Goal: Transaction & Acquisition: Purchase product/service

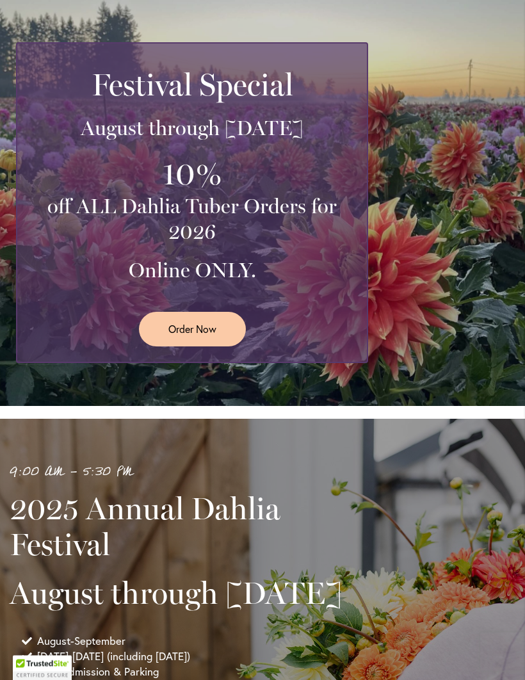
scroll to position [199, 0]
click at [210, 346] on link "Order Now" at bounding box center [192, 329] width 107 height 34
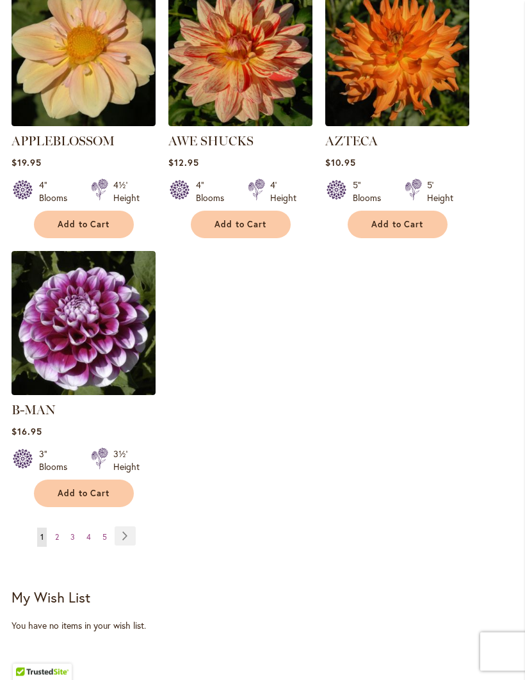
scroll to position [1530, 0]
click at [60, 528] on link "Page 2" at bounding box center [57, 537] width 10 height 19
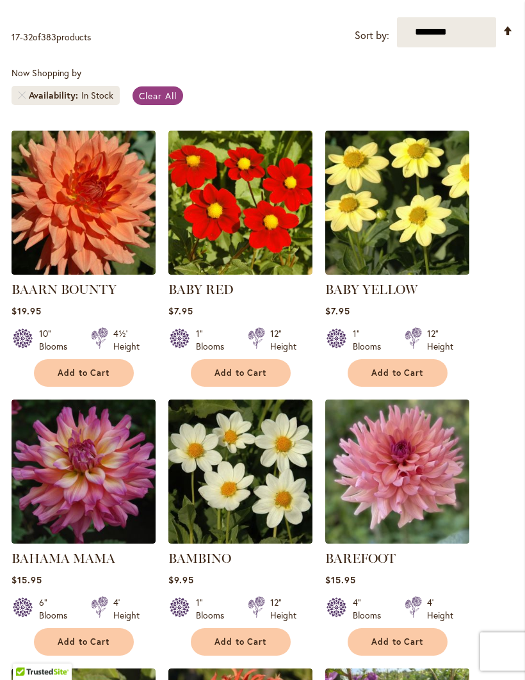
scroll to position [309, 0]
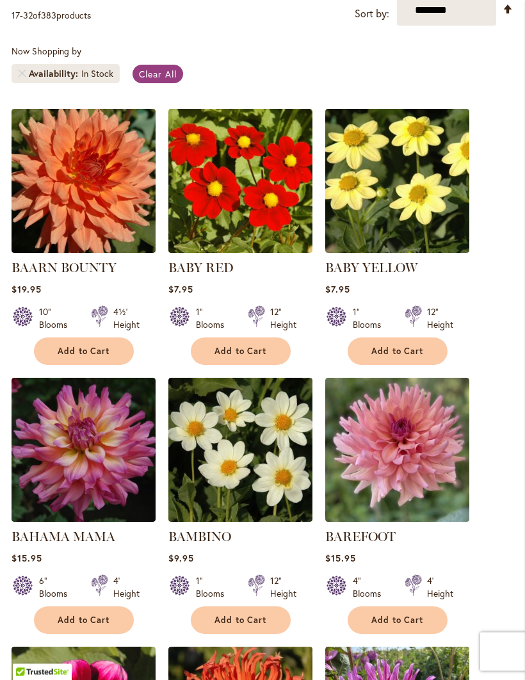
click at [80, 357] on span "Add to Cart" at bounding box center [84, 351] width 52 height 11
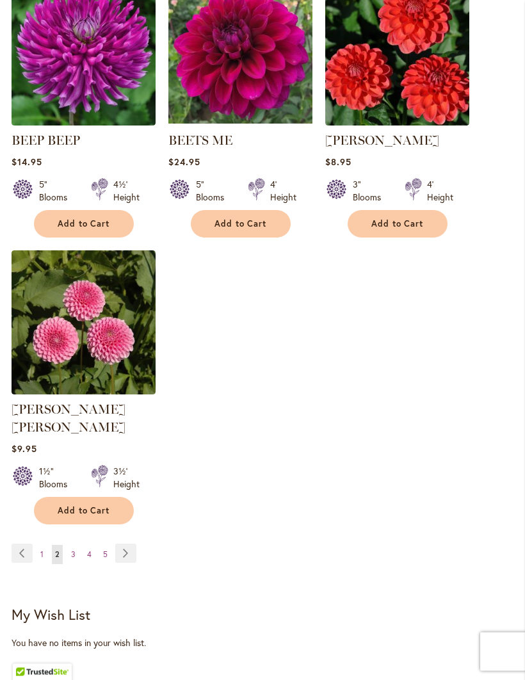
scroll to position [1546, 0]
click at [77, 551] on link "Page 3" at bounding box center [73, 554] width 11 height 19
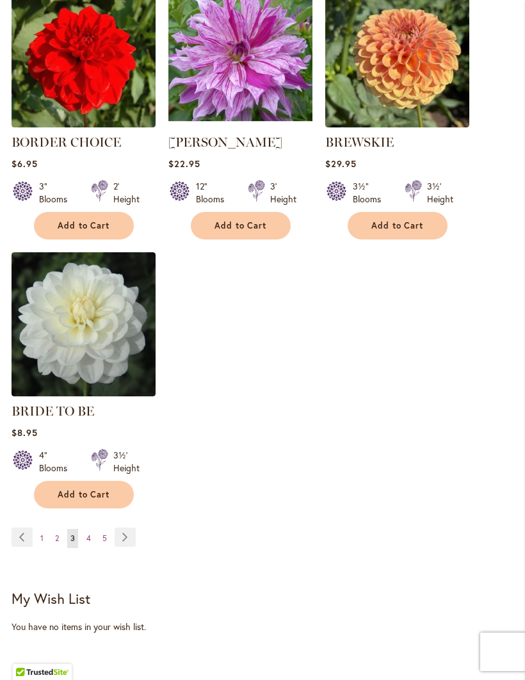
scroll to position [1533, 0]
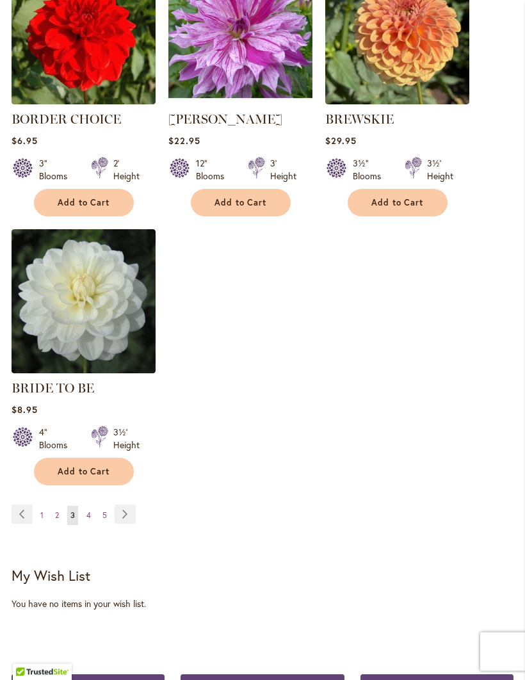
click at [127, 524] on link "Page Next" at bounding box center [125, 514] width 21 height 19
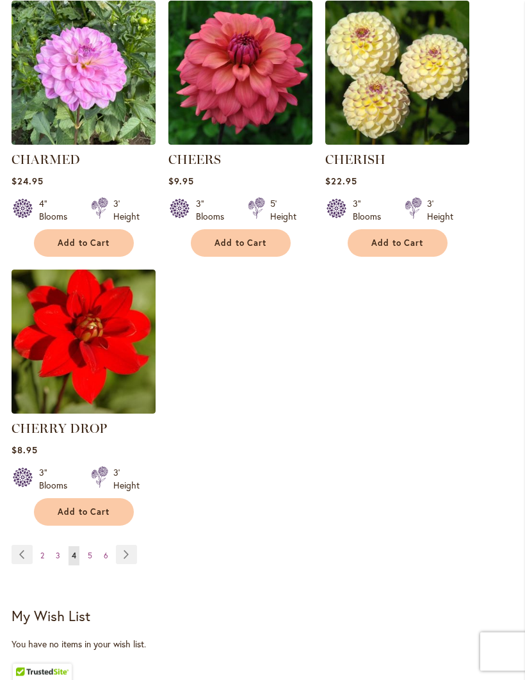
scroll to position [1512, 0]
click at [409, 248] on span "Add to Cart" at bounding box center [397, 243] width 52 height 11
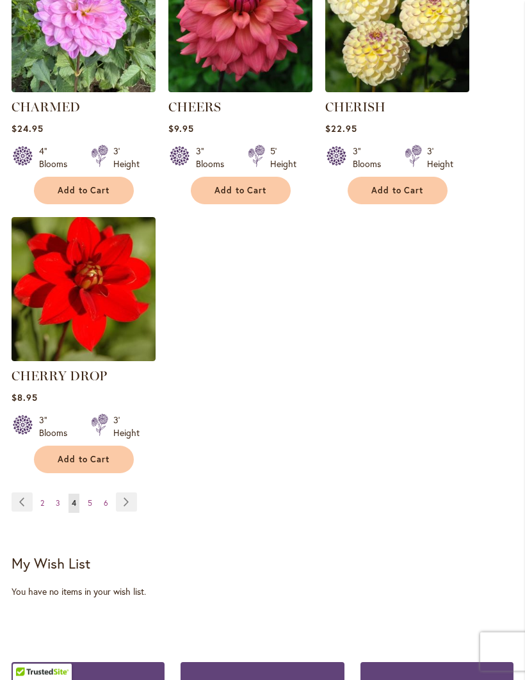
scroll to position [1597, 0]
click at [130, 512] on link "Page Next" at bounding box center [126, 501] width 21 height 19
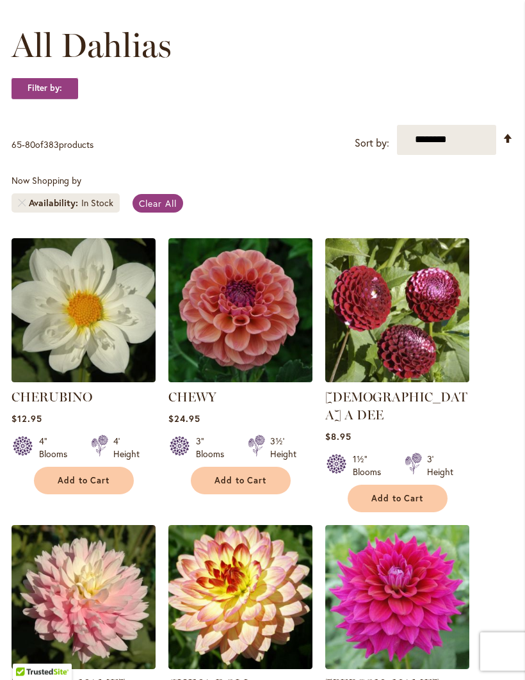
scroll to position [183, 0]
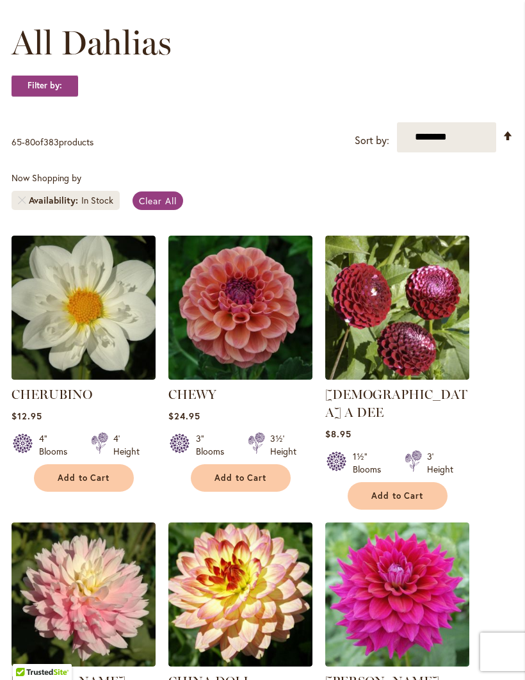
click at [102, 492] on button "Add to Cart" at bounding box center [84, 478] width 100 height 28
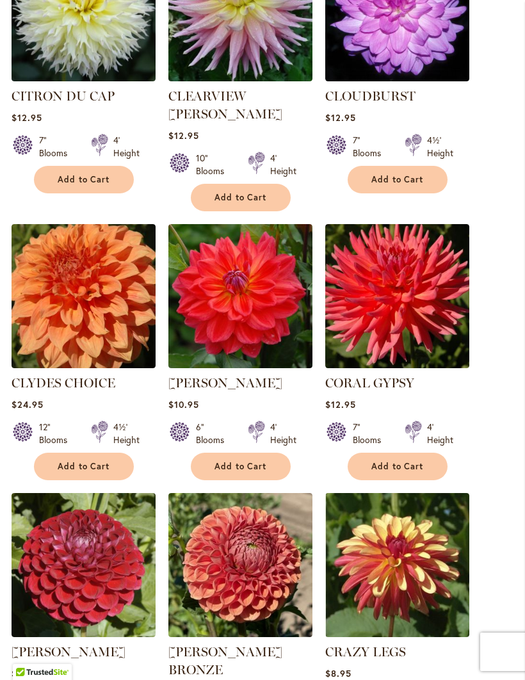
scroll to position [1107, 0]
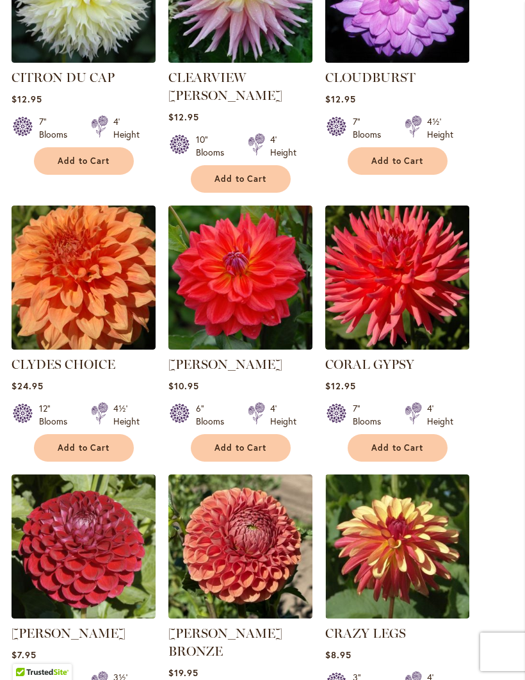
click at [405, 442] on span "Add to Cart" at bounding box center [397, 447] width 52 height 11
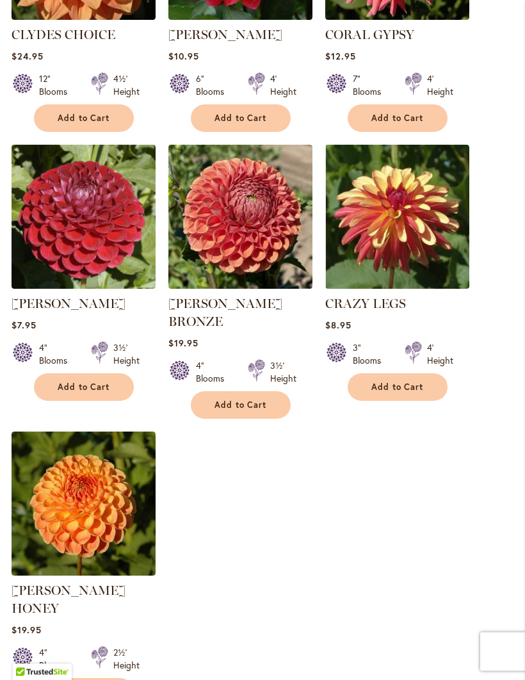
scroll to position [1437, 0]
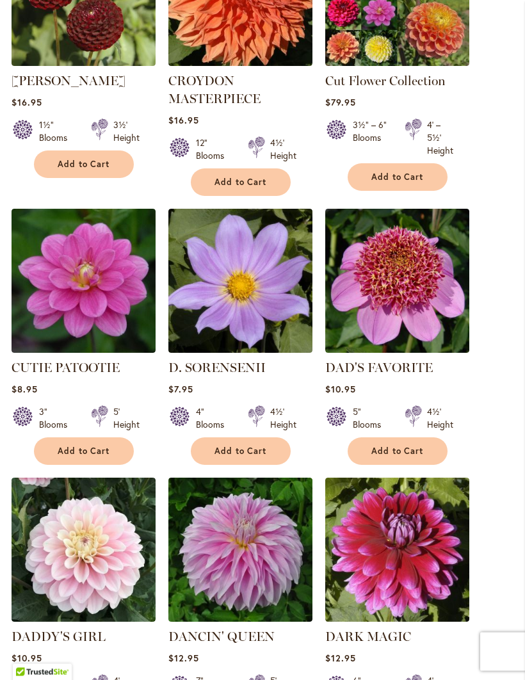
scroll to position [497, 0]
click at [82, 465] on button "Add to Cart" at bounding box center [84, 451] width 100 height 28
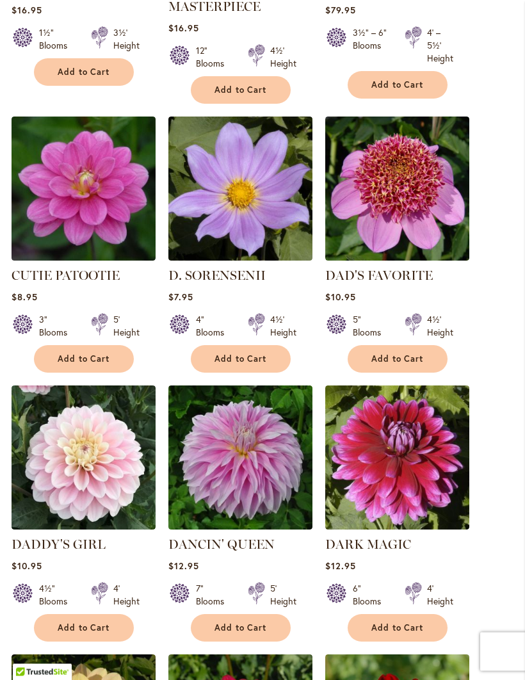
scroll to position [625, 0]
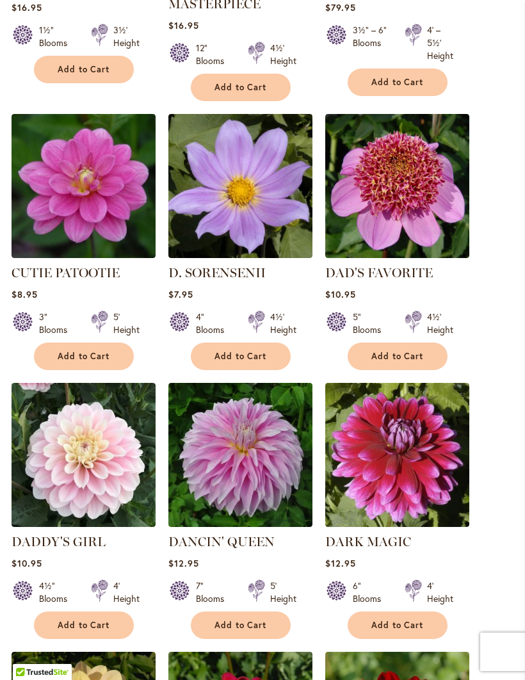
click at [416, 362] on span "Add to Cart" at bounding box center [397, 356] width 52 height 11
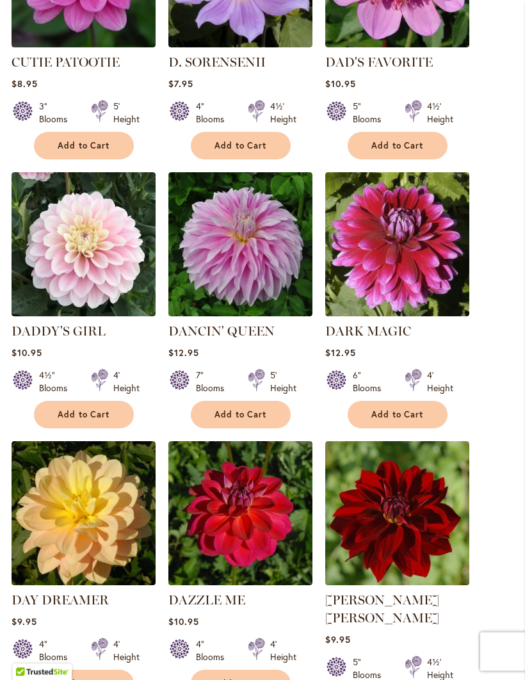
scroll to position [836, 0]
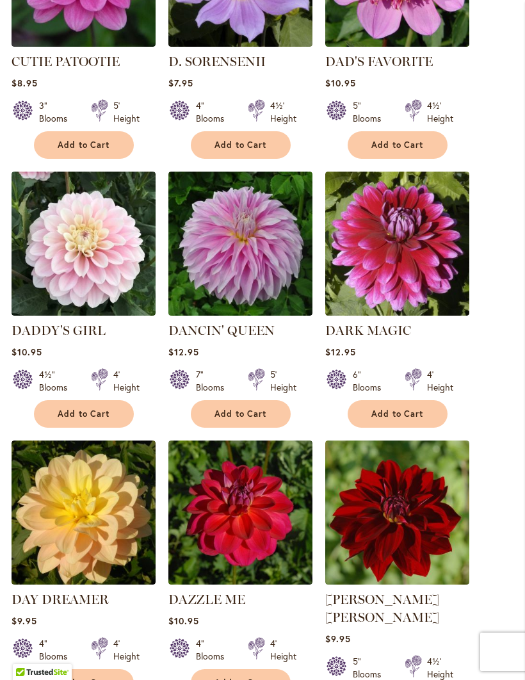
click at [241, 428] on button "Add to Cart" at bounding box center [241, 414] width 100 height 28
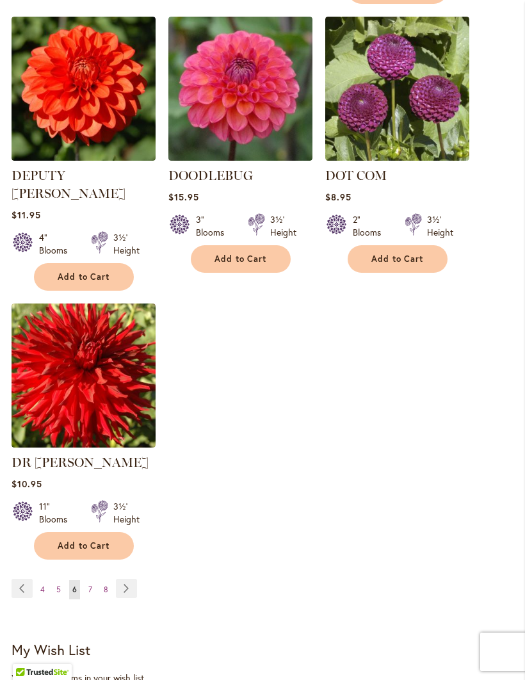
scroll to position [1559, 0]
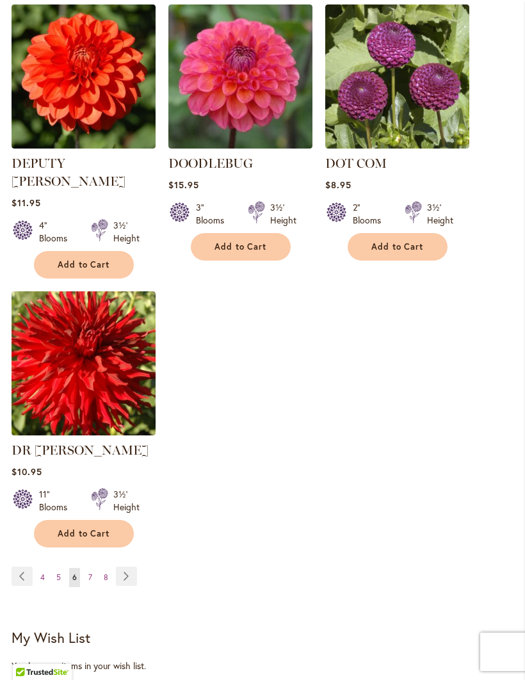
click at [133, 567] on link "Page Next" at bounding box center [126, 576] width 21 height 19
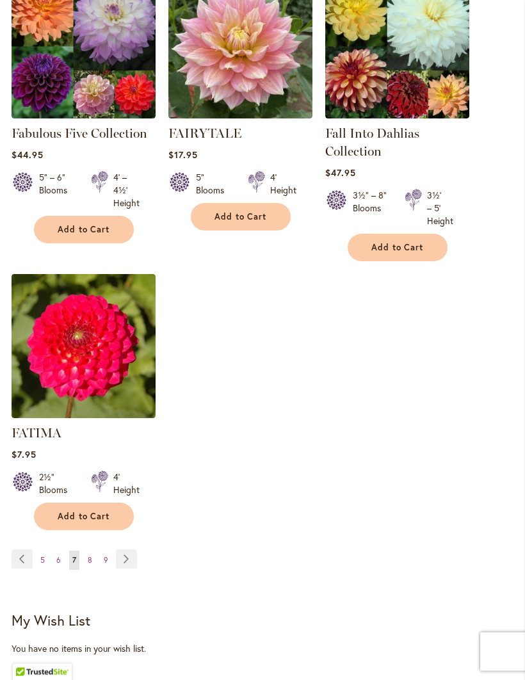
scroll to position [1523, 0]
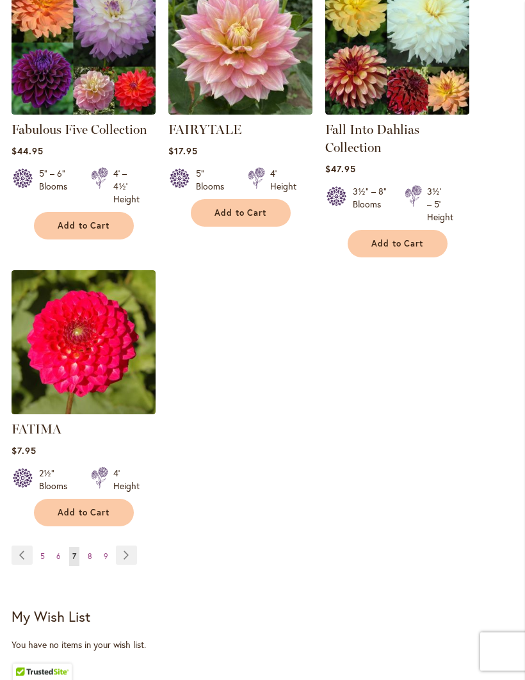
click at [130, 565] on link "Page Next" at bounding box center [126, 555] width 21 height 19
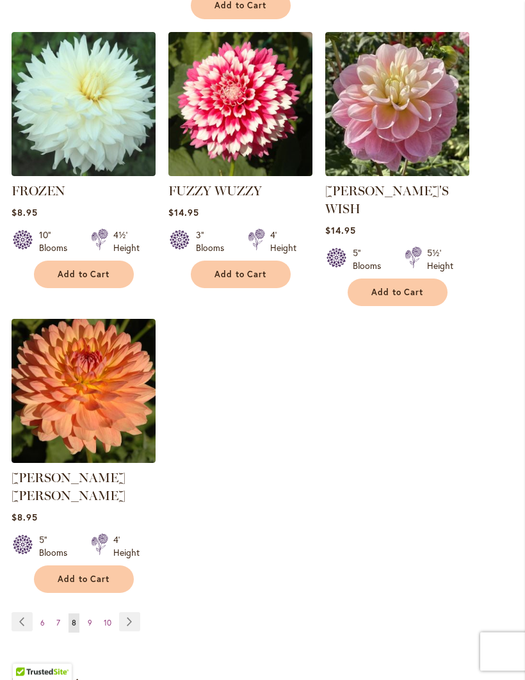
scroll to position [1516, 0]
click at [137, 612] on link "Page Next" at bounding box center [129, 621] width 21 height 19
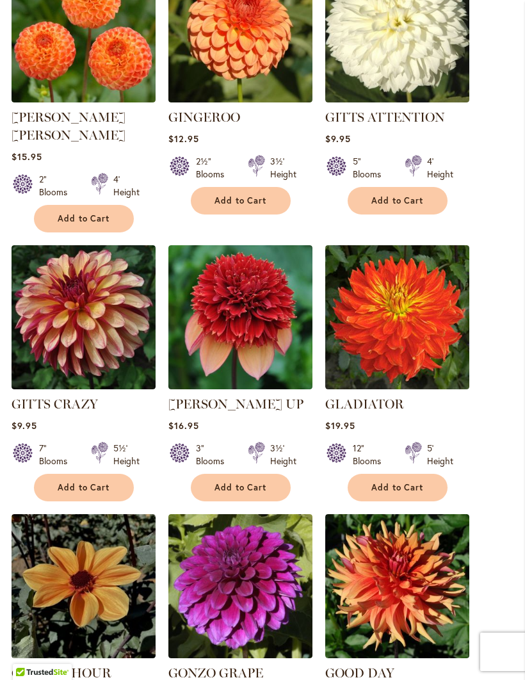
scroll to position [1036, 0]
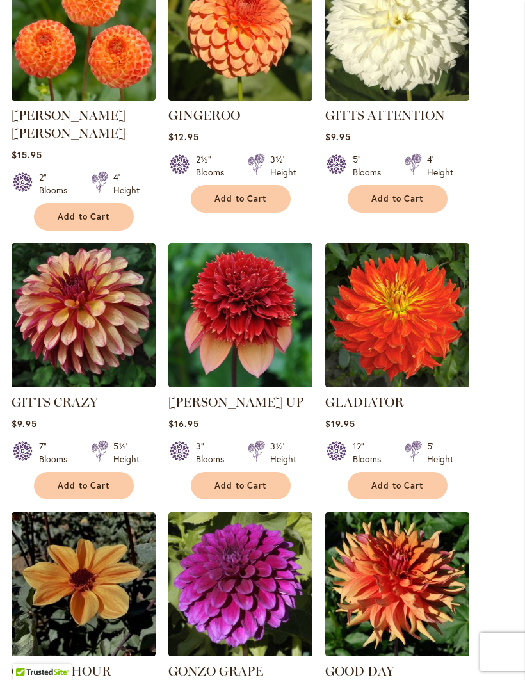
click at [96, 472] on button "Add to Cart" at bounding box center [84, 486] width 100 height 28
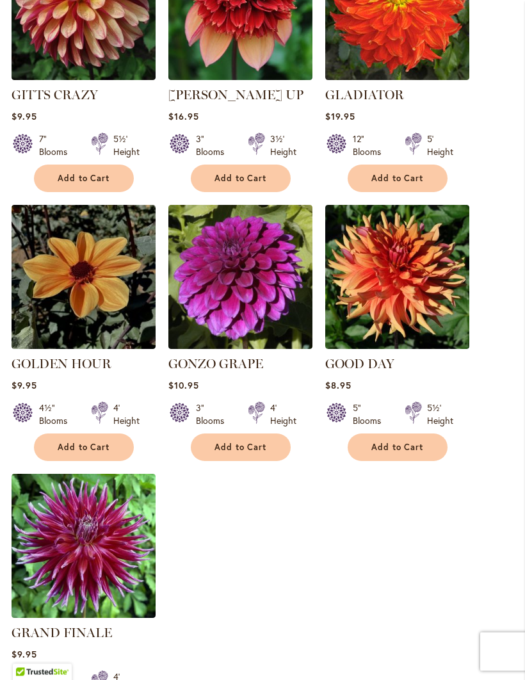
scroll to position [1376, 0]
click at [83, 433] on button "Add to Cart" at bounding box center [84, 447] width 100 height 28
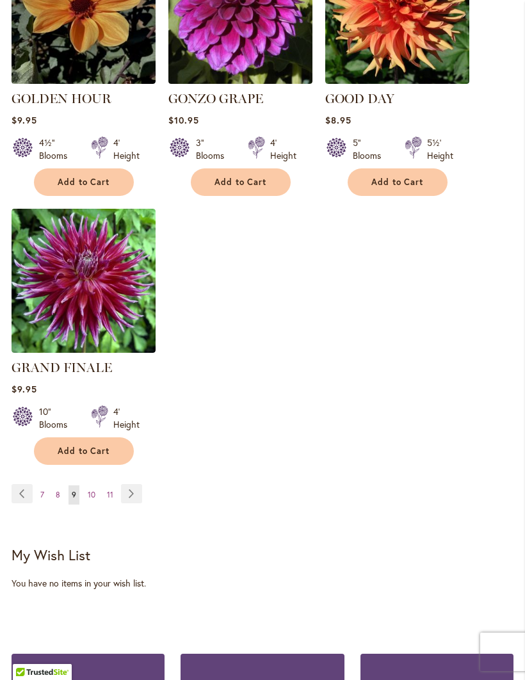
scroll to position [1645, 0]
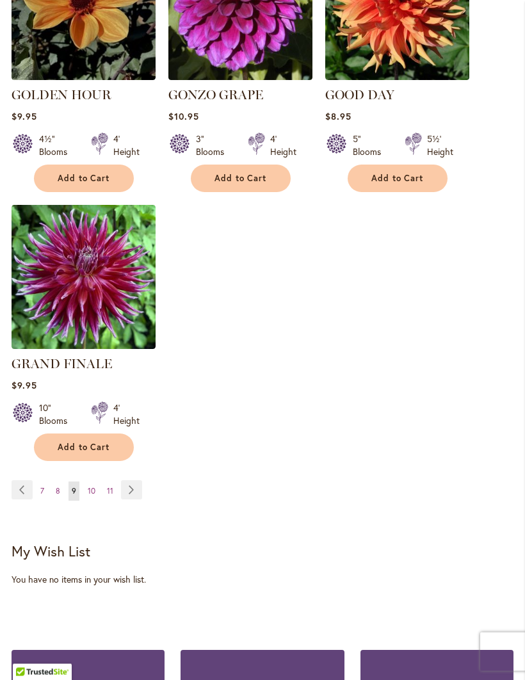
click at [134, 481] on link "Page Next" at bounding box center [131, 490] width 21 height 19
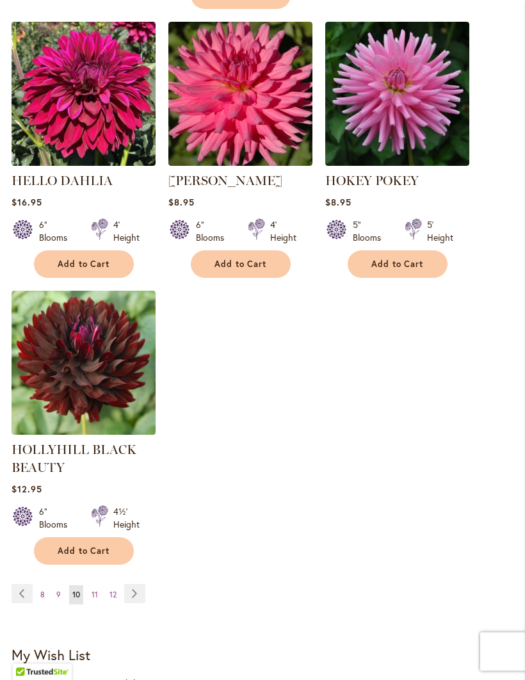
scroll to position [1527, 0]
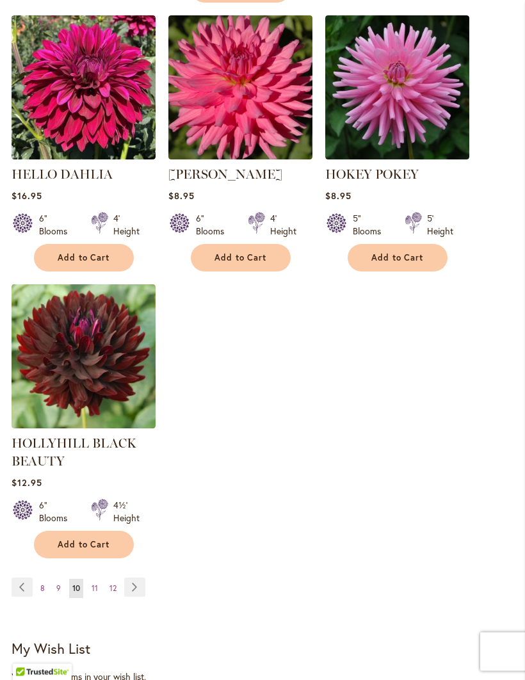
click at [142, 597] on link "Page Next" at bounding box center [134, 587] width 21 height 19
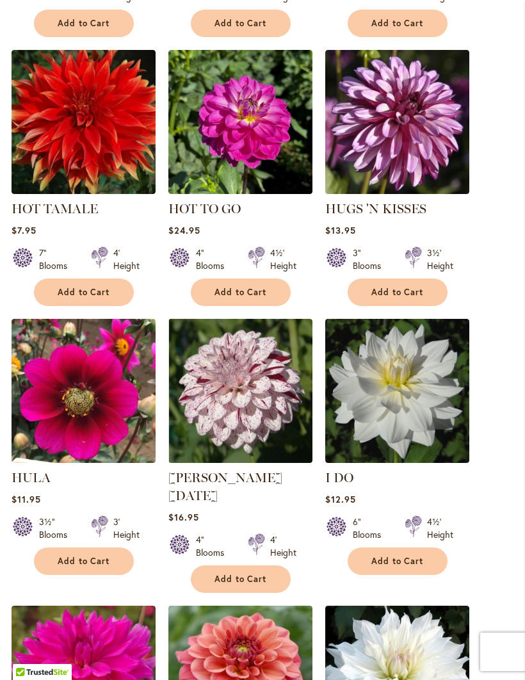
scroll to position [910, 0]
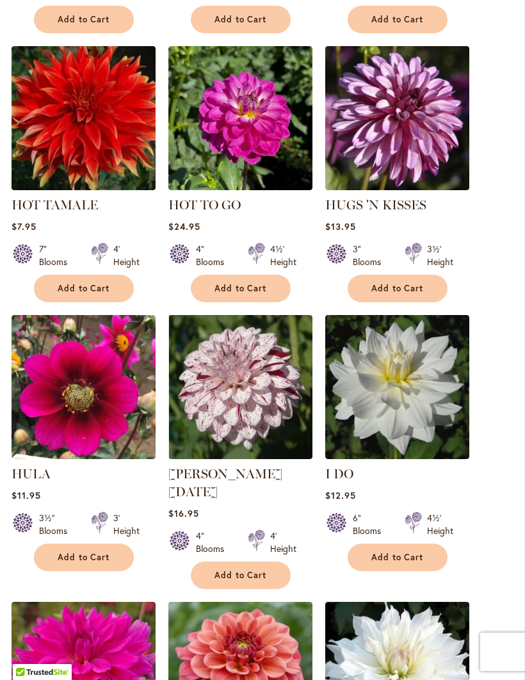
click at [97, 563] on span "Add to Cart" at bounding box center [84, 557] width 52 height 11
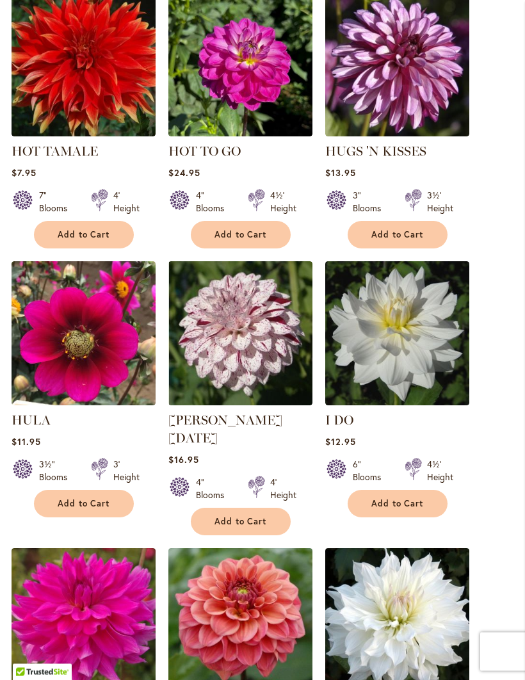
scroll to position [1004, 0]
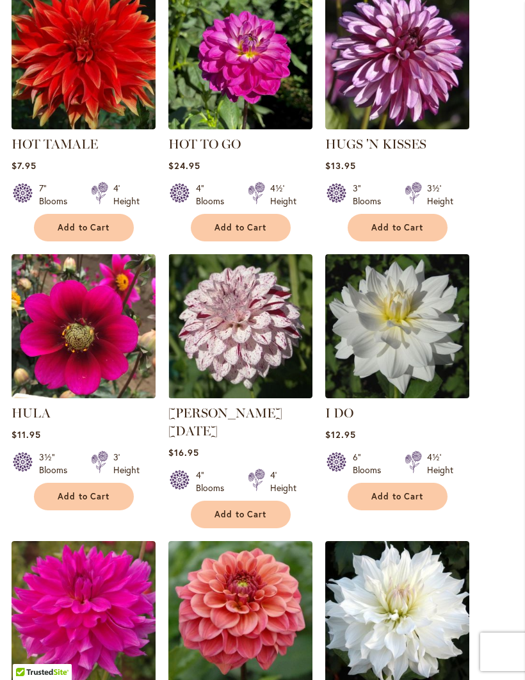
click at [406, 502] on span "Add to Cart" at bounding box center [397, 496] width 52 height 11
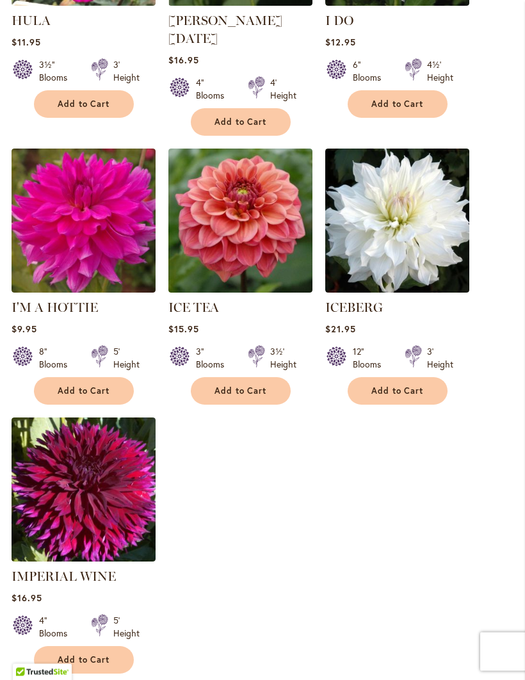
scroll to position [1420, 0]
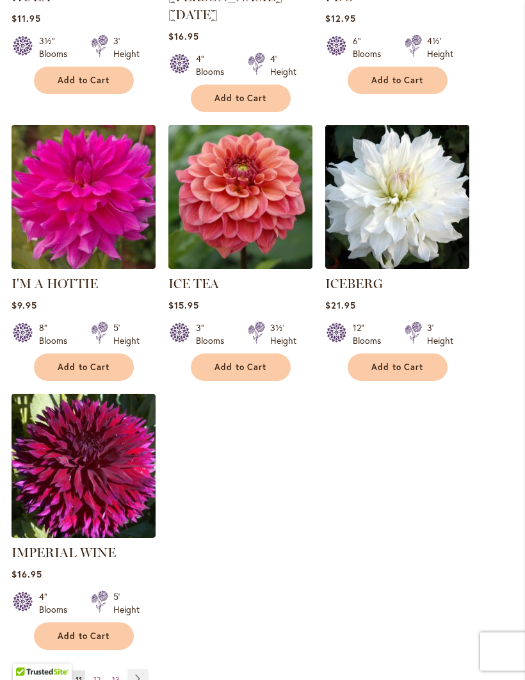
click at [147, 679] on link "Page Next" at bounding box center [137, 679] width 21 height 19
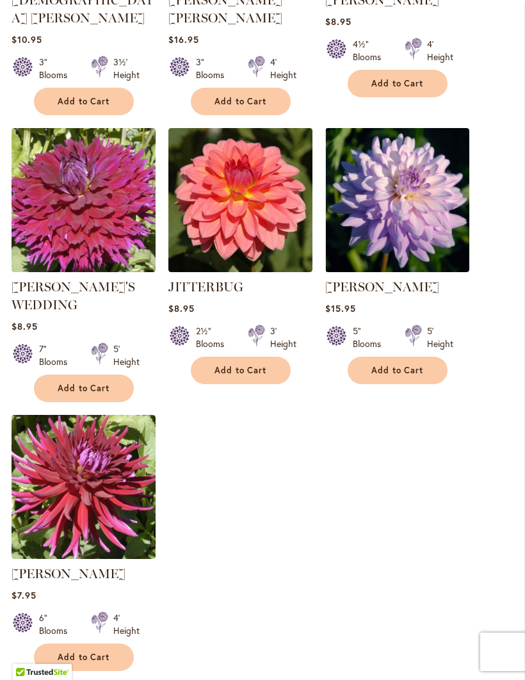
scroll to position [1416, 0]
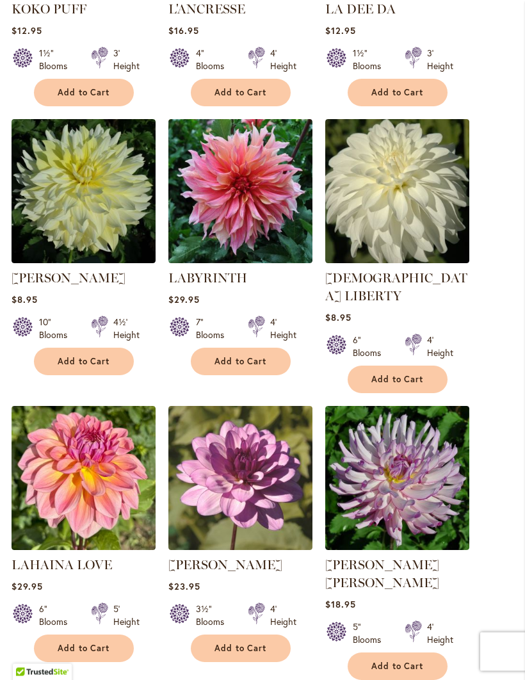
scroll to position [1106, 0]
click at [90, 645] on span "Add to Cart" at bounding box center [84, 648] width 52 height 11
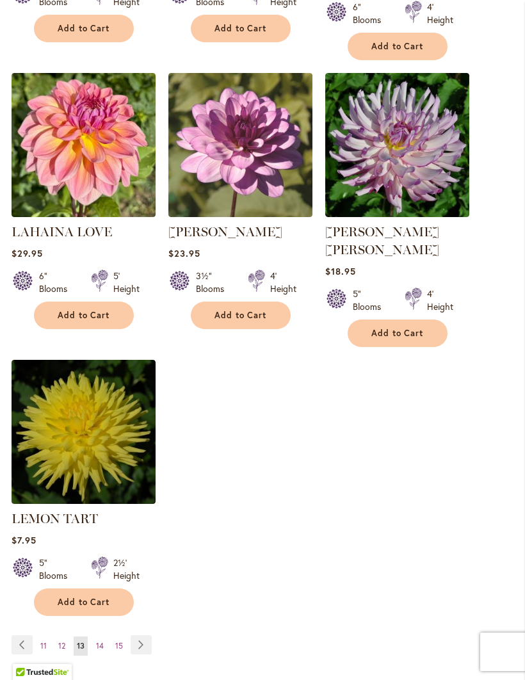
scroll to position [1499, 0]
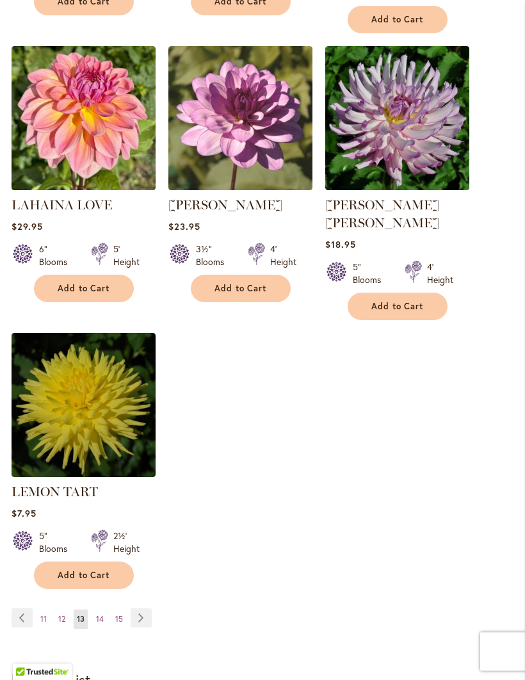
click at [149, 609] on link "Page Next" at bounding box center [141, 618] width 21 height 19
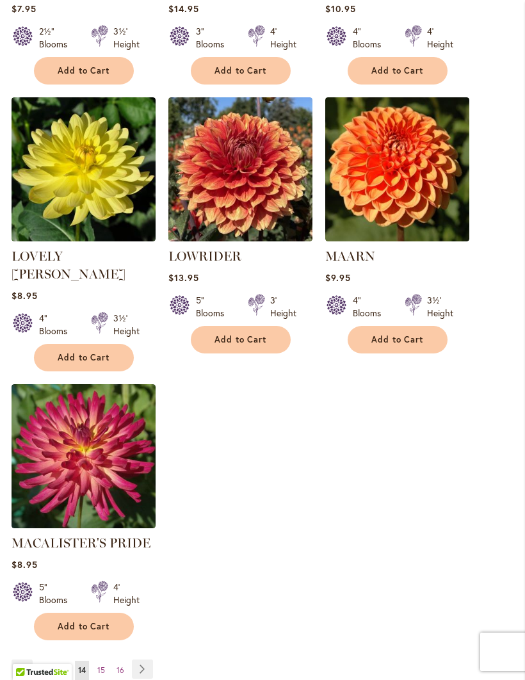
scroll to position [1419, 0]
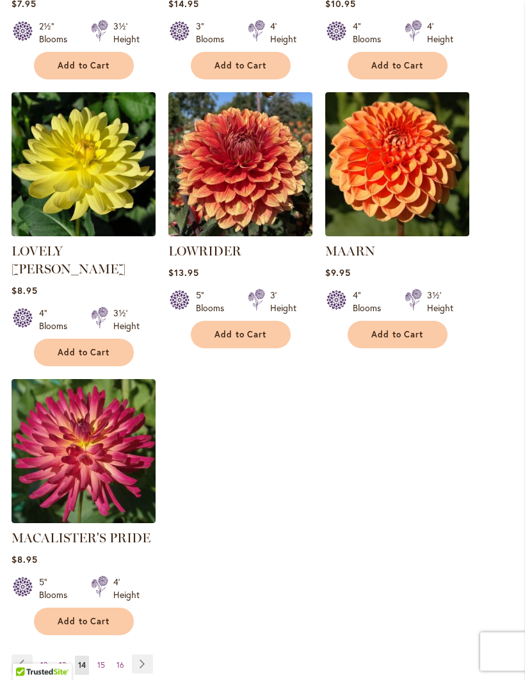
click at [152, 655] on link "Page Next" at bounding box center [142, 664] width 21 height 19
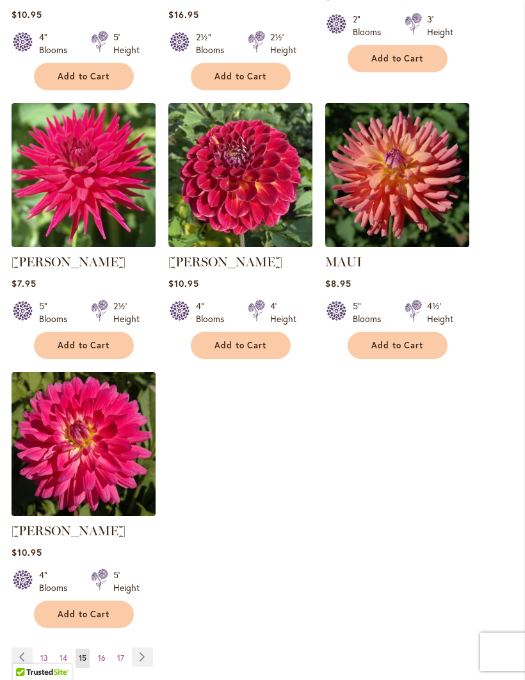
scroll to position [1433, 0]
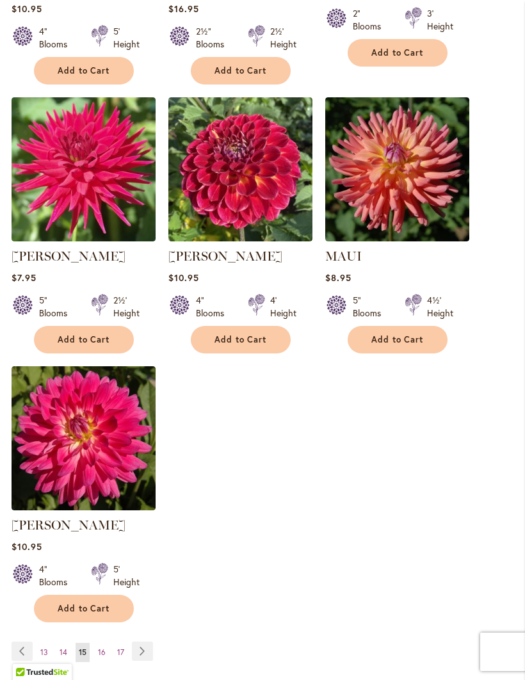
click at [151, 654] on link "Page Next" at bounding box center [142, 650] width 21 height 19
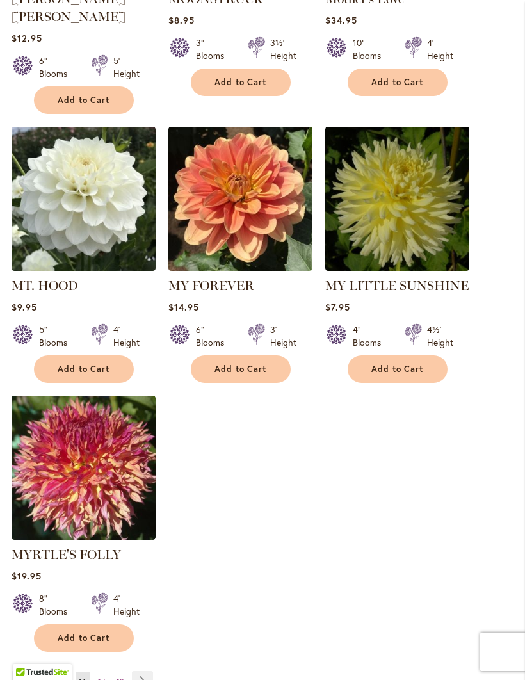
scroll to position [1408, 0]
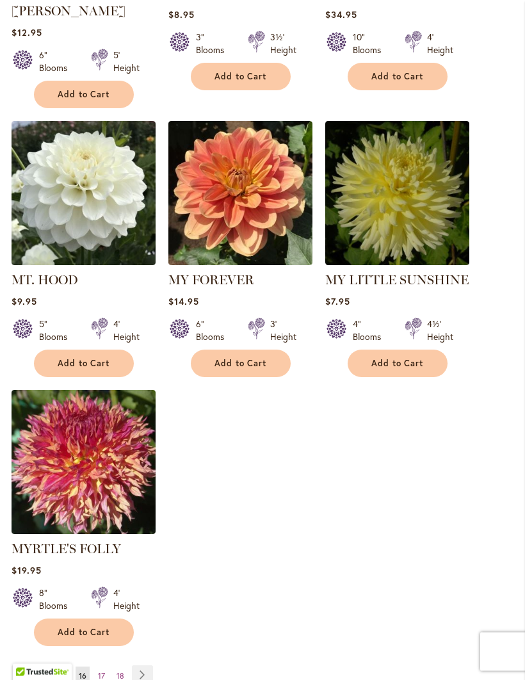
click at [152, 666] on link "Page Next" at bounding box center [142, 675] width 21 height 19
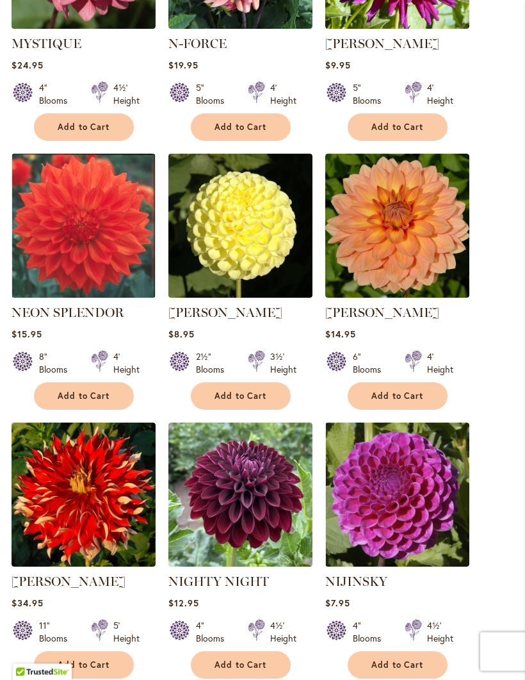
scroll to position [535, 0]
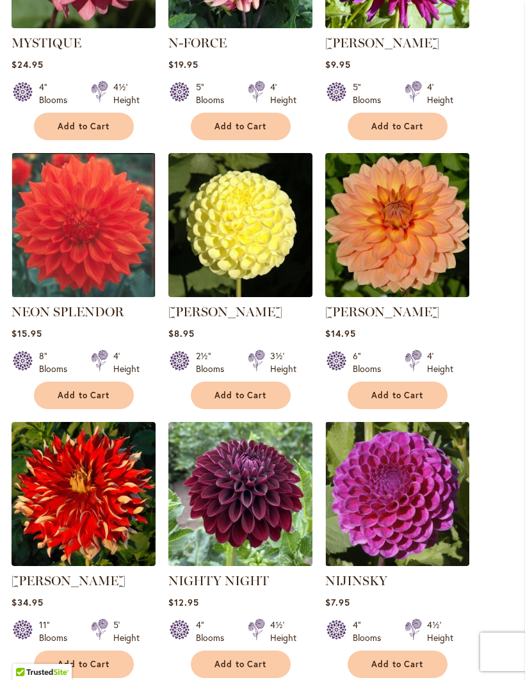
click at [86, 401] on span "Add to Cart" at bounding box center [84, 395] width 52 height 11
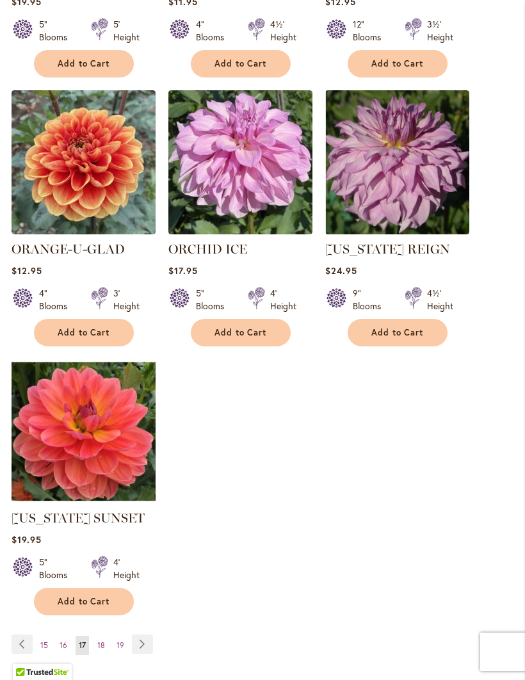
scroll to position [1437, 0]
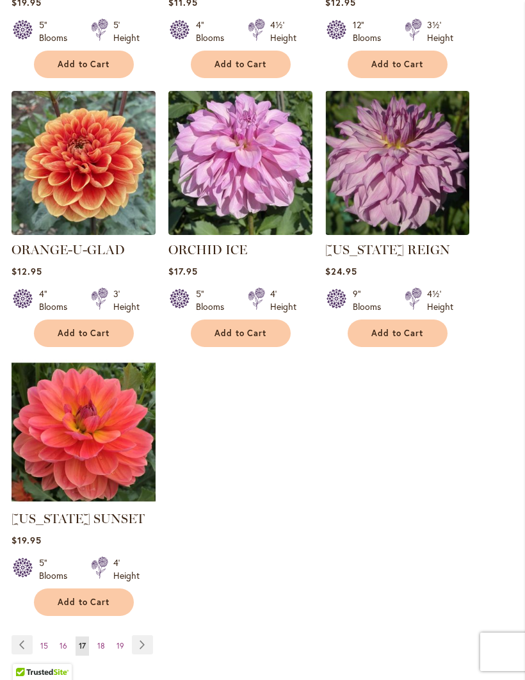
click at [149, 654] on link "Page Next" at bounding box center [142, 644] width 21 height 19
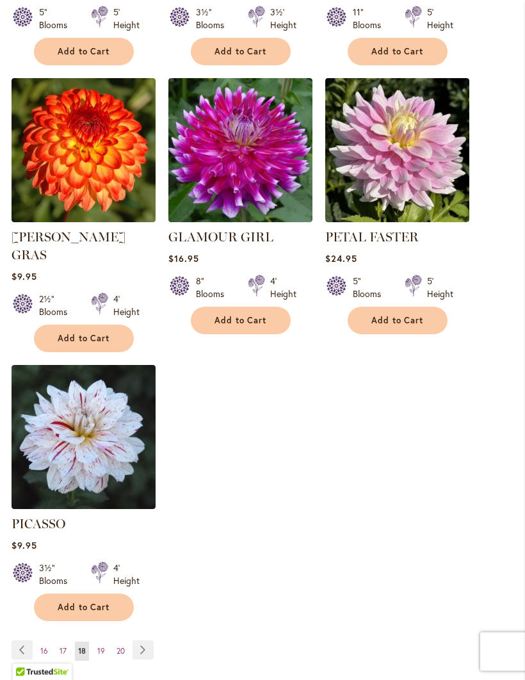
scroll to position [1442, 0]
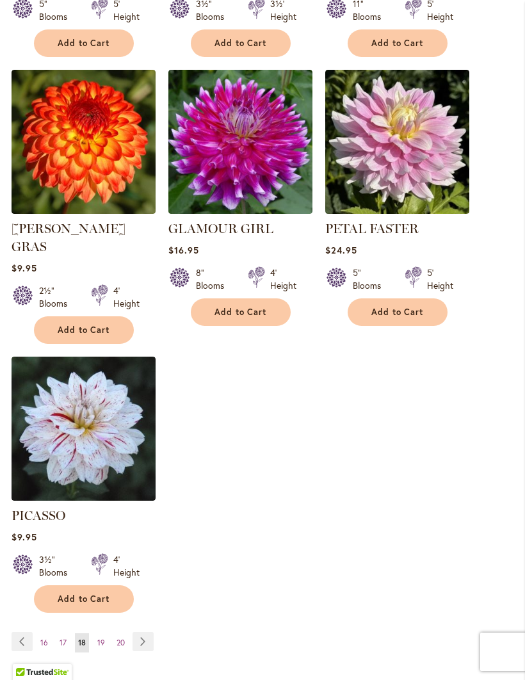
click at [144, 644] on link "Page Next" at bounding box center [143, 641] width 21 height 19
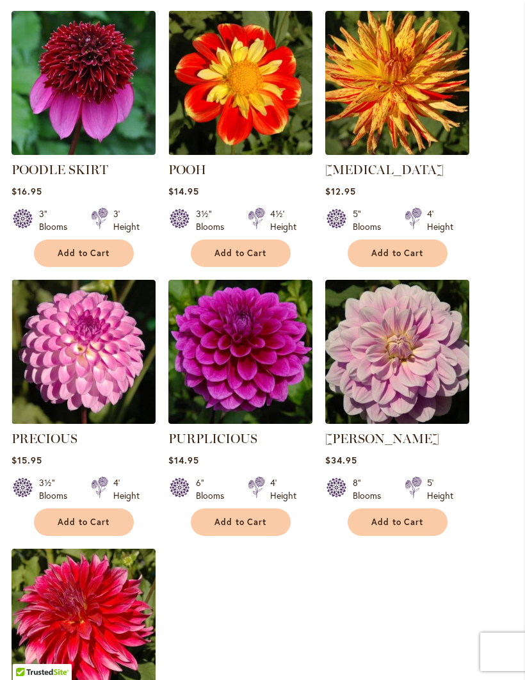
scroll to position [1260, 0]
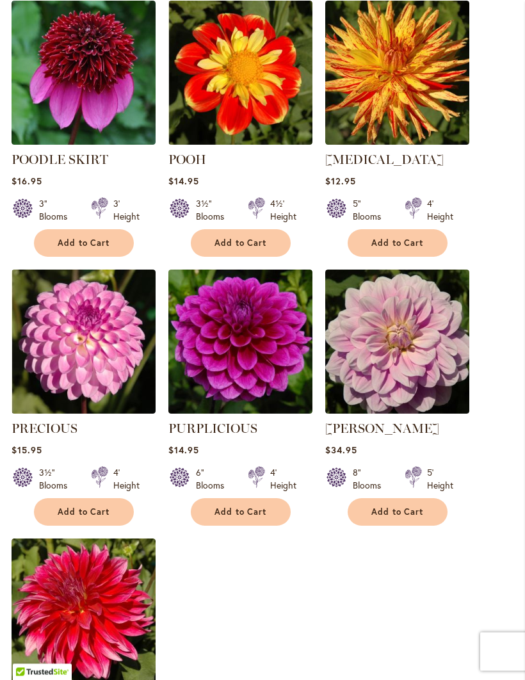
click at [392, 509] on span "Add to Cart" at bounding box center [397, 512] width 52 height 11
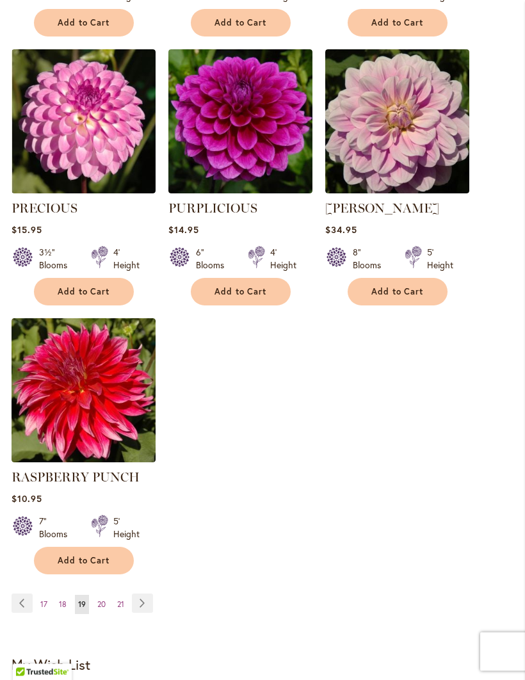
scroll to position [1526, 0]
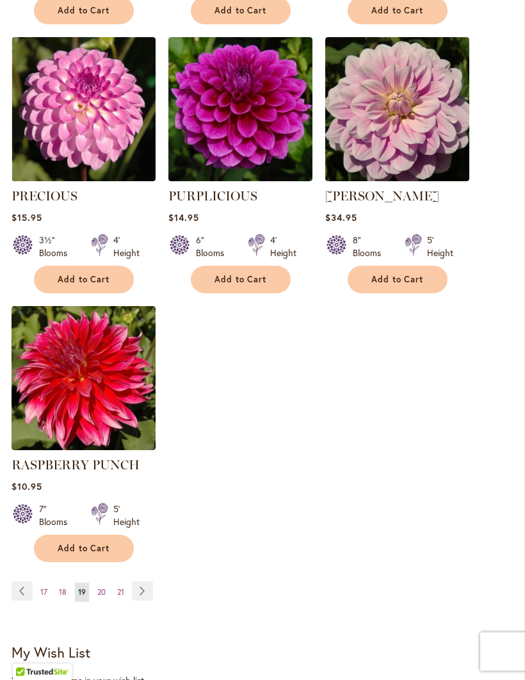
click at [152, 587] on link "Page Next" at bounding box center [142, 591] width 21 height 19
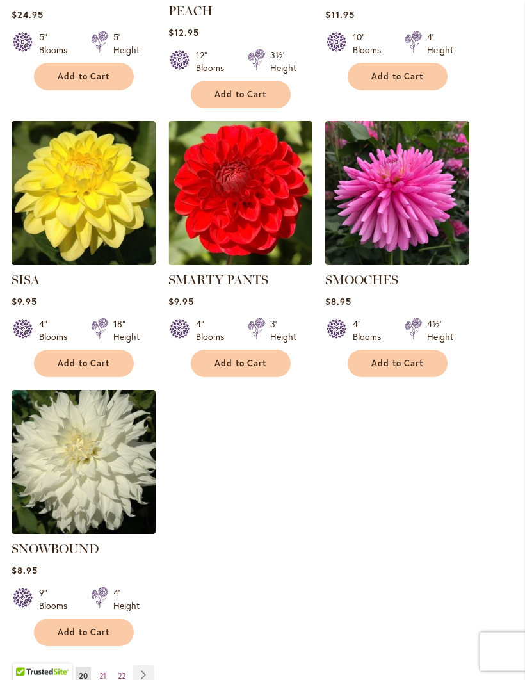
scroll to position [1400, 0]
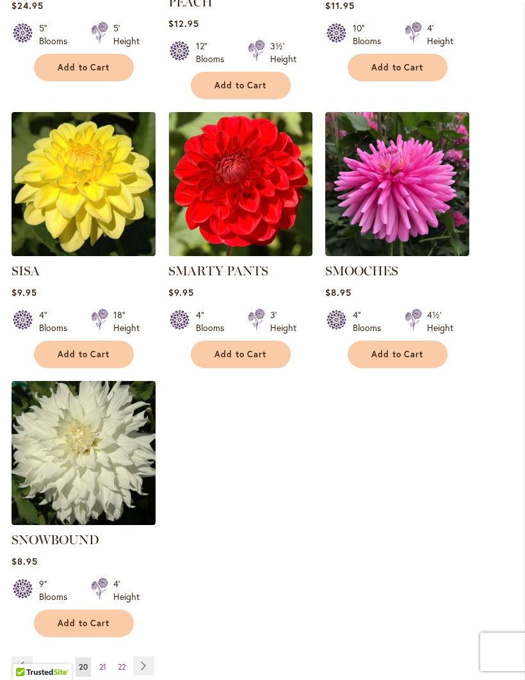
click at [152, 665] on link "Page Next" at bounding box center [143, 665] width 21 height 19
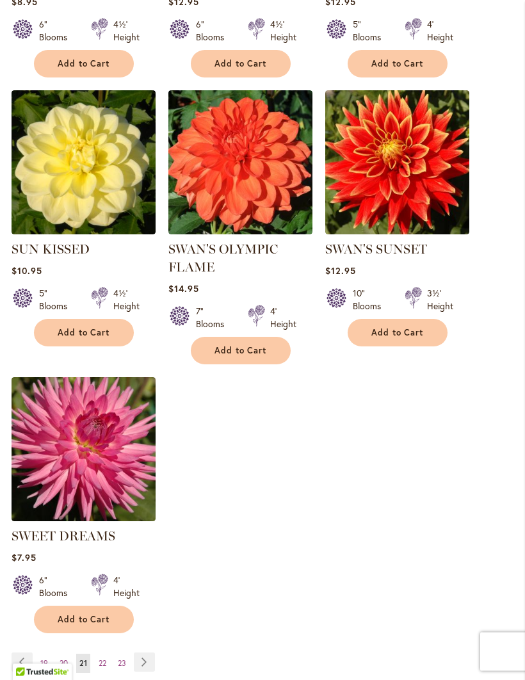
scroll to position [1414, 0]
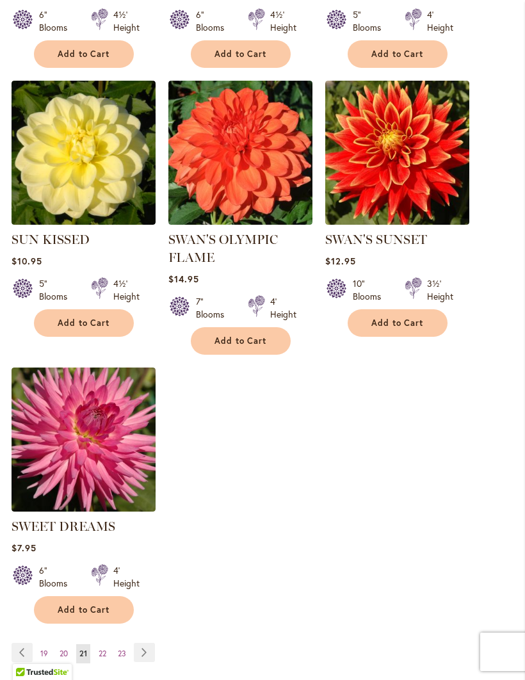
click at [150, 662] on link "Page Next" at bounding box center [144, 652] width 21 height 19
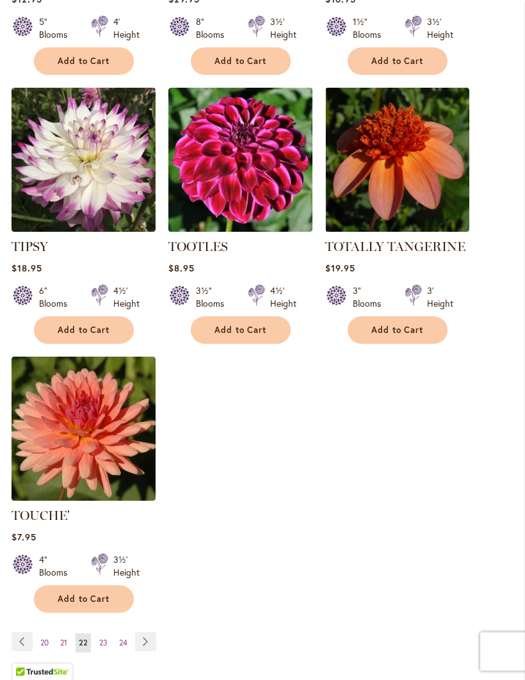
scroll to position [1410, 0]
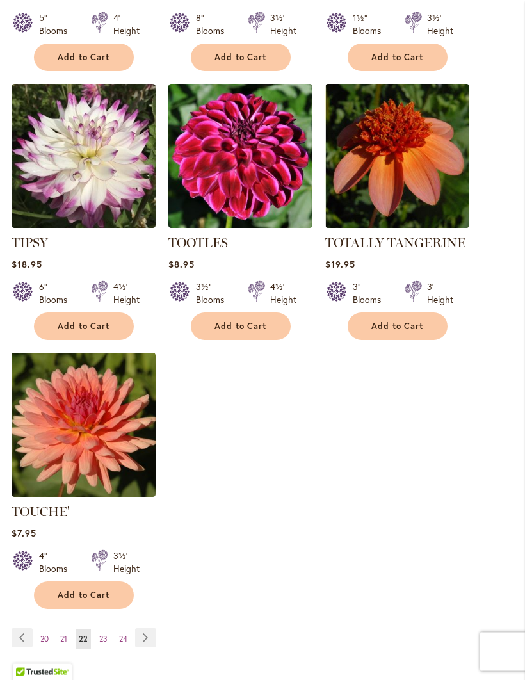
click at [156, 648] on link "Page Next" at bounding box center [145, 638] width 21 height 19
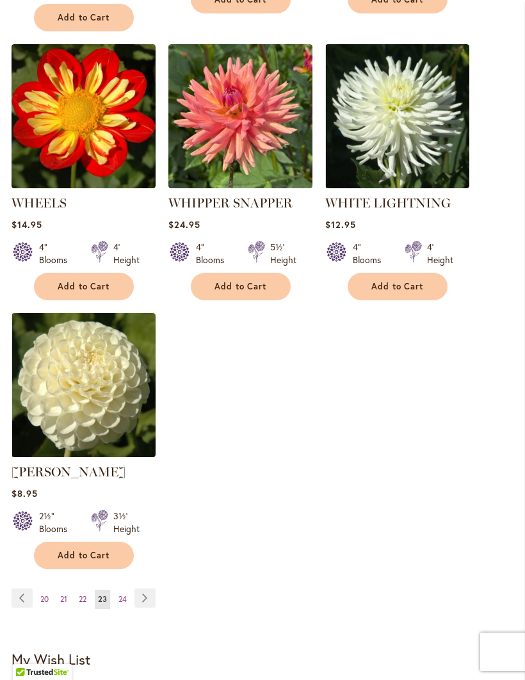
scroll to position [1490, 0]
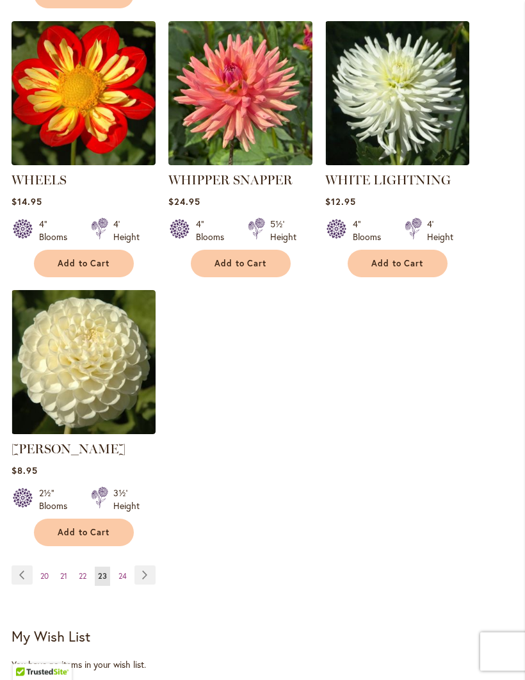
click at [127, 578] on link "Page 24" at bounding box center [122, 576] width 15 height 19
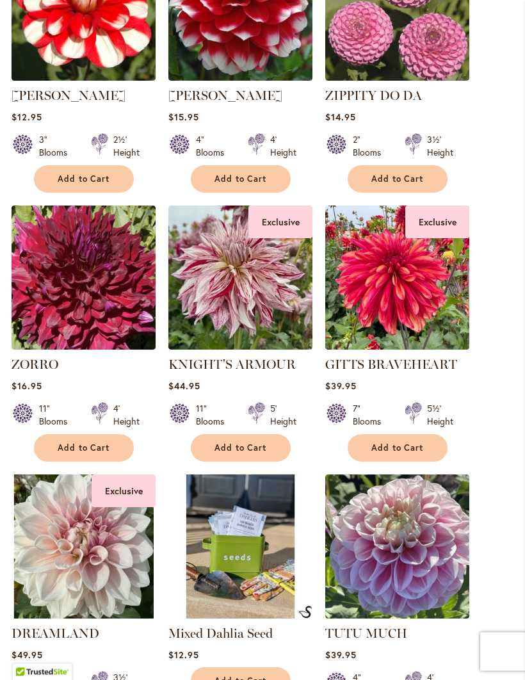
scroll to position [1020, 0]
click at [399, 462] on button "Add to Cart" at bounding box center [398, 448] width 100 height 28
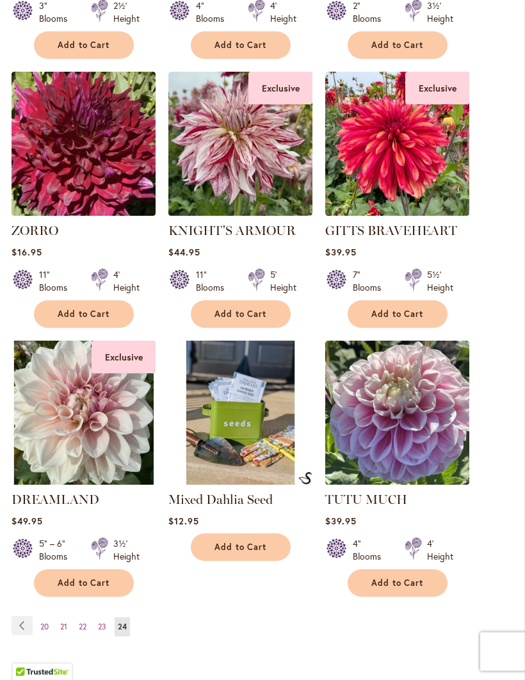
click at [85, 589] on span "Add to Cart" at bounding box center [84, 583] width 52 height 11
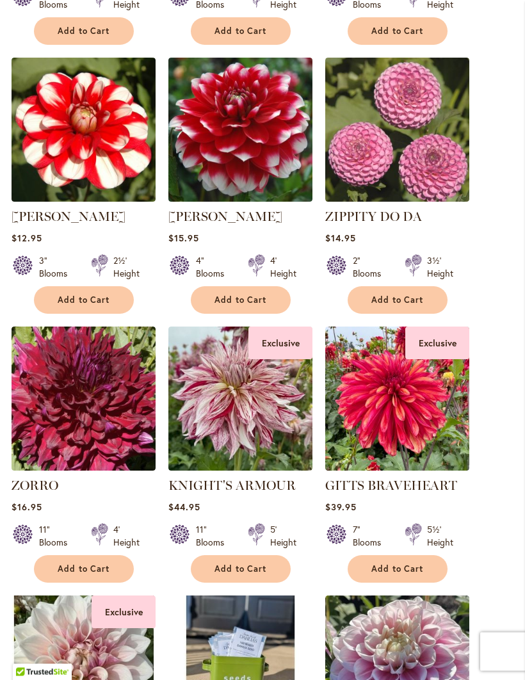
scroll to position [932, 0]
click at [228, 574] on span "Add to Cart" at bounding box center [240, 568] width 52 height 11
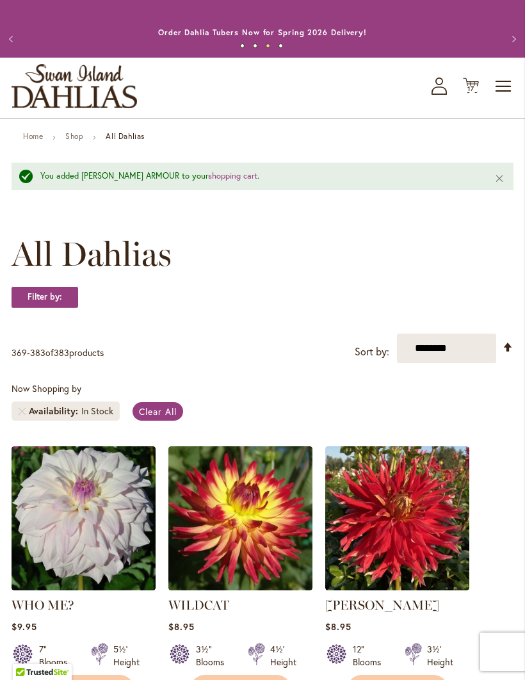
scroll to position [0, 0]
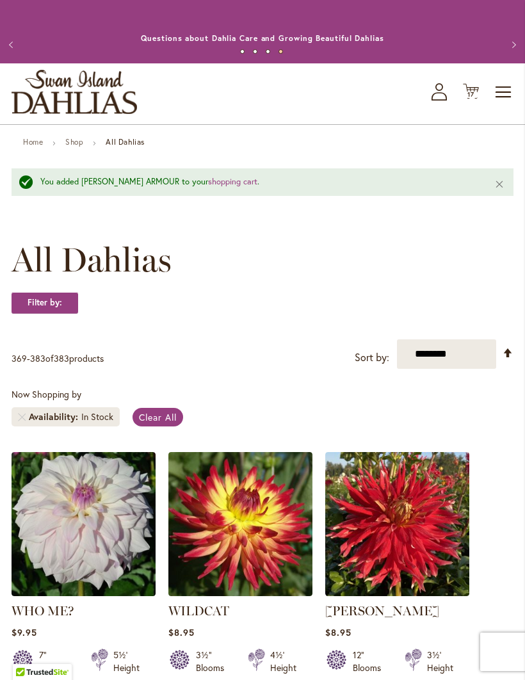
click at [476, 98] on span "17 17 items" at bounding box center [471, 95] width 13 height 6
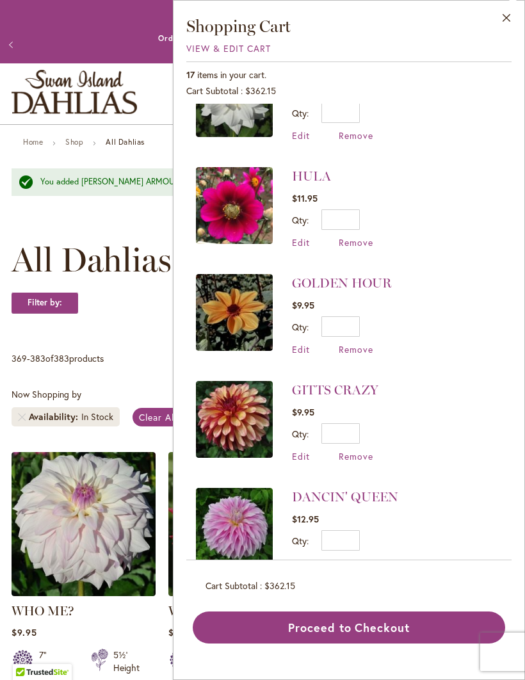
scroll to position [693, 0]
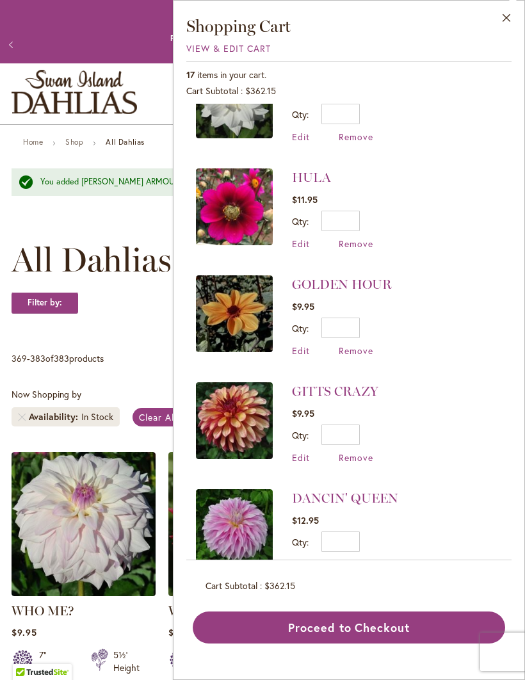
click at [513, 22] on button "Close" at bounding box center [506, 21] width 35 height 40
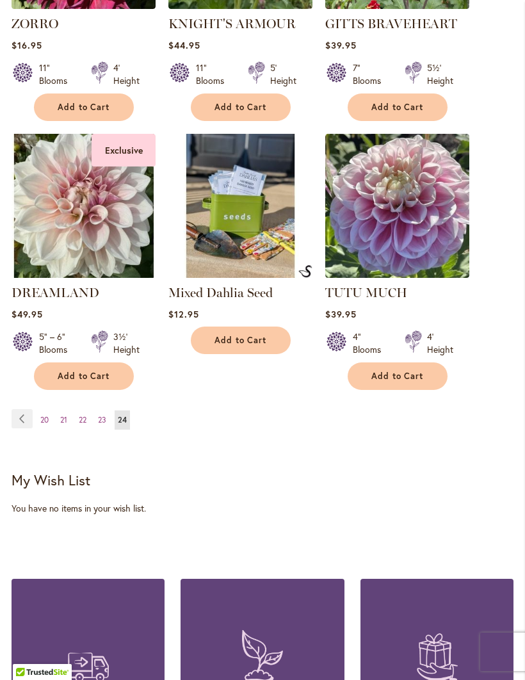
scroll to position [1398, 0]
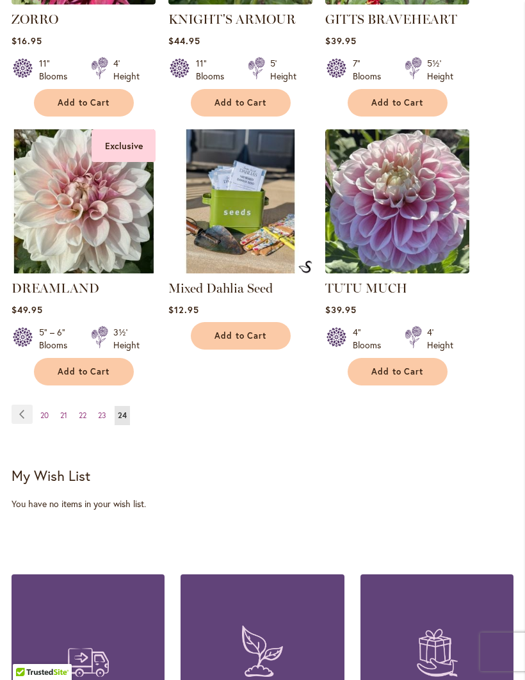
click at [83, 425] on link "Page 22" at bounding box center [83, 415] width 14 height 19
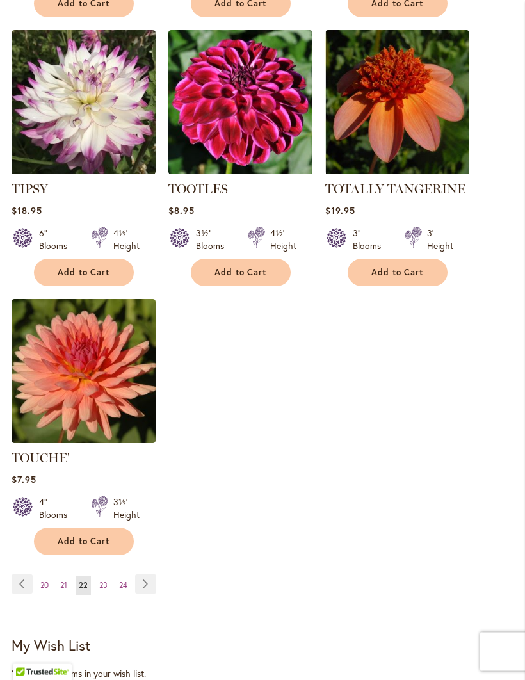
scroll to position [1505, 0]
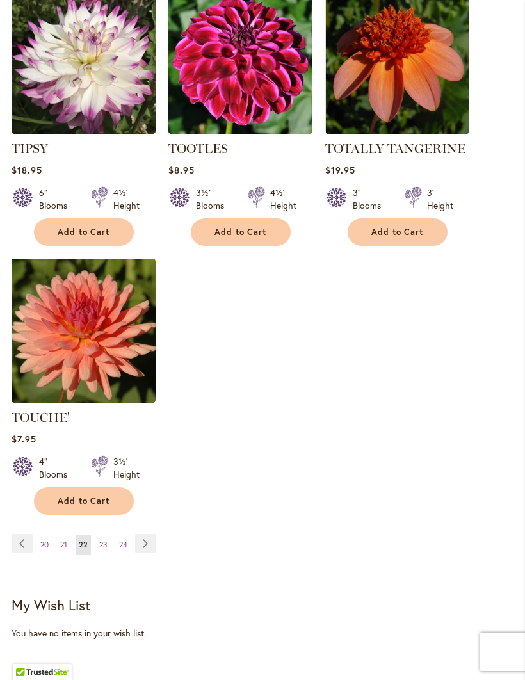
click at [153, 553] on link "Page Next" at bounding box center [145, 543] width 21 height 19
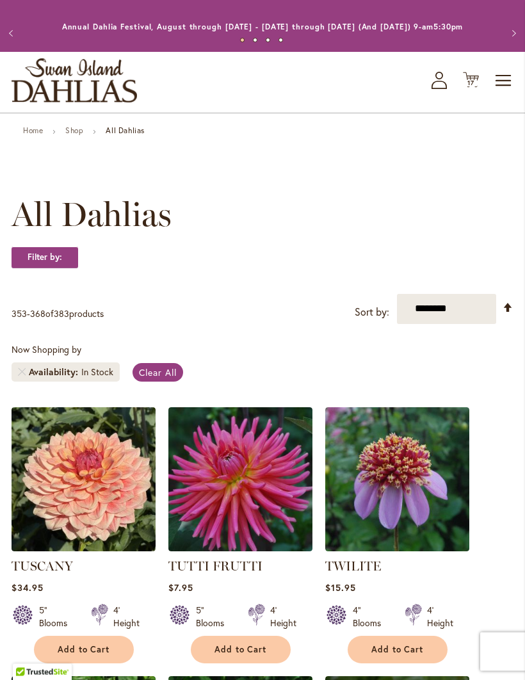
scroll to position [16, 0]
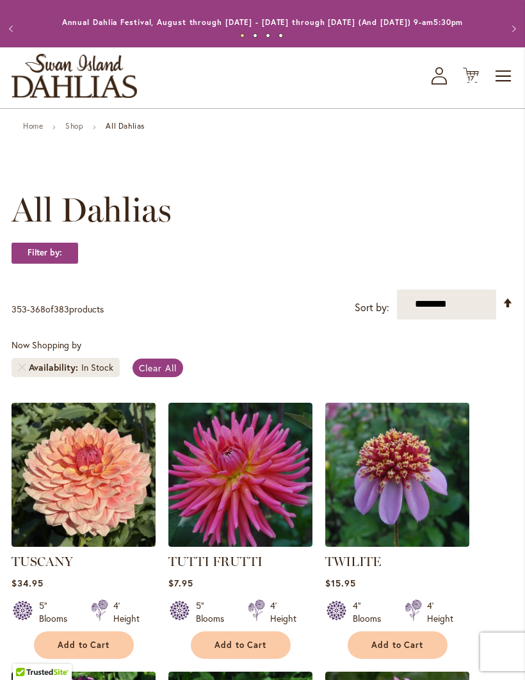
click at [97, 650] on span "Add to Cart" at bounding box center [84, 645] width 52 height 11
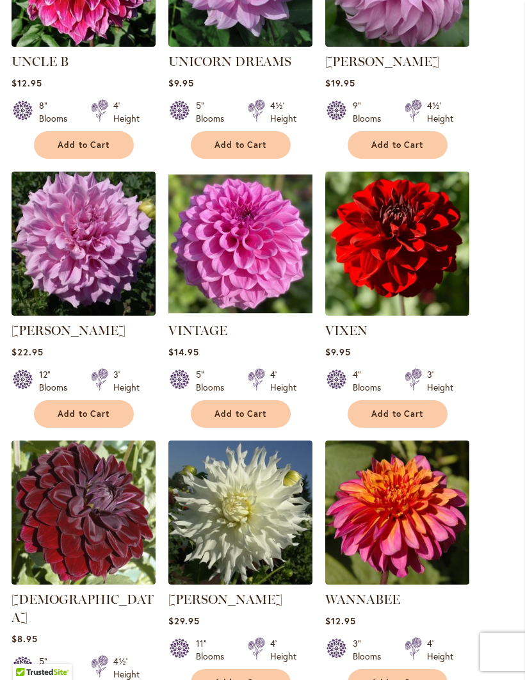
scroll to position [817, 0]
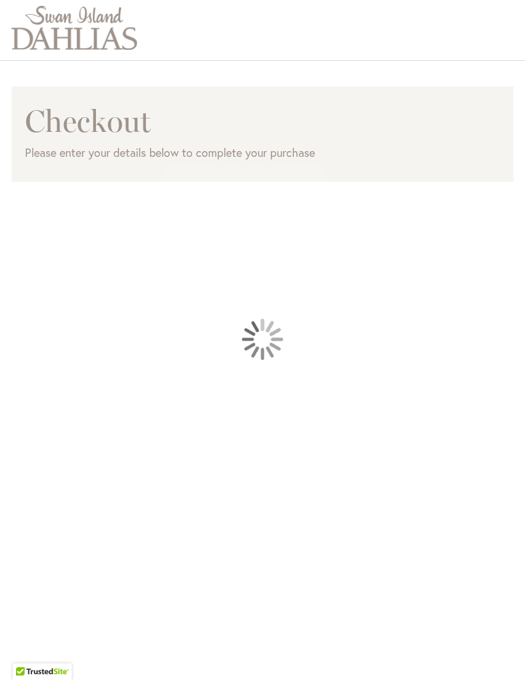
scroll to position [170, 0]
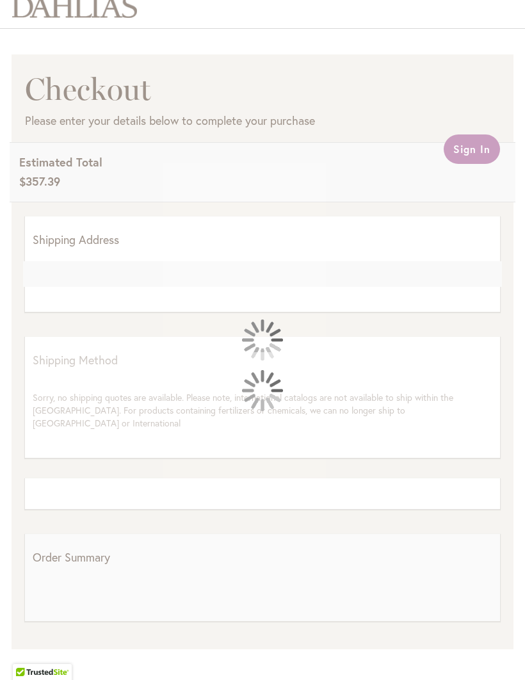
select select "**"
